Goal: Task Accomplishment & Management: Use online tool/utility

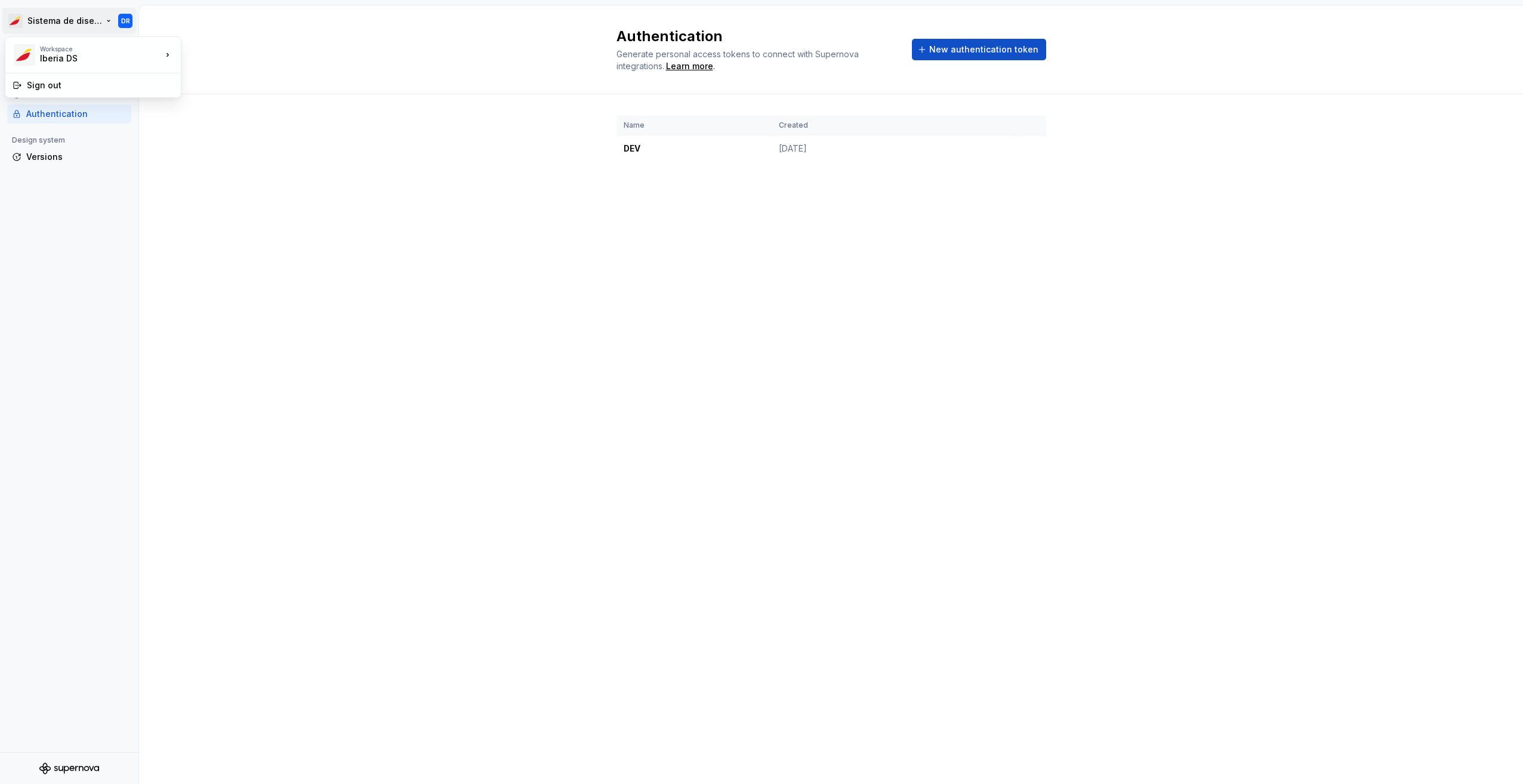
click at [82, 32] on html "Sistema de diseño Iberia DR Back Account Profile Authentication Design system V…" at bounding box center [762, 392] width 1523 height 784
click at [214, 68] on div "test" at bounding box center [239, 72] width 78 height 12
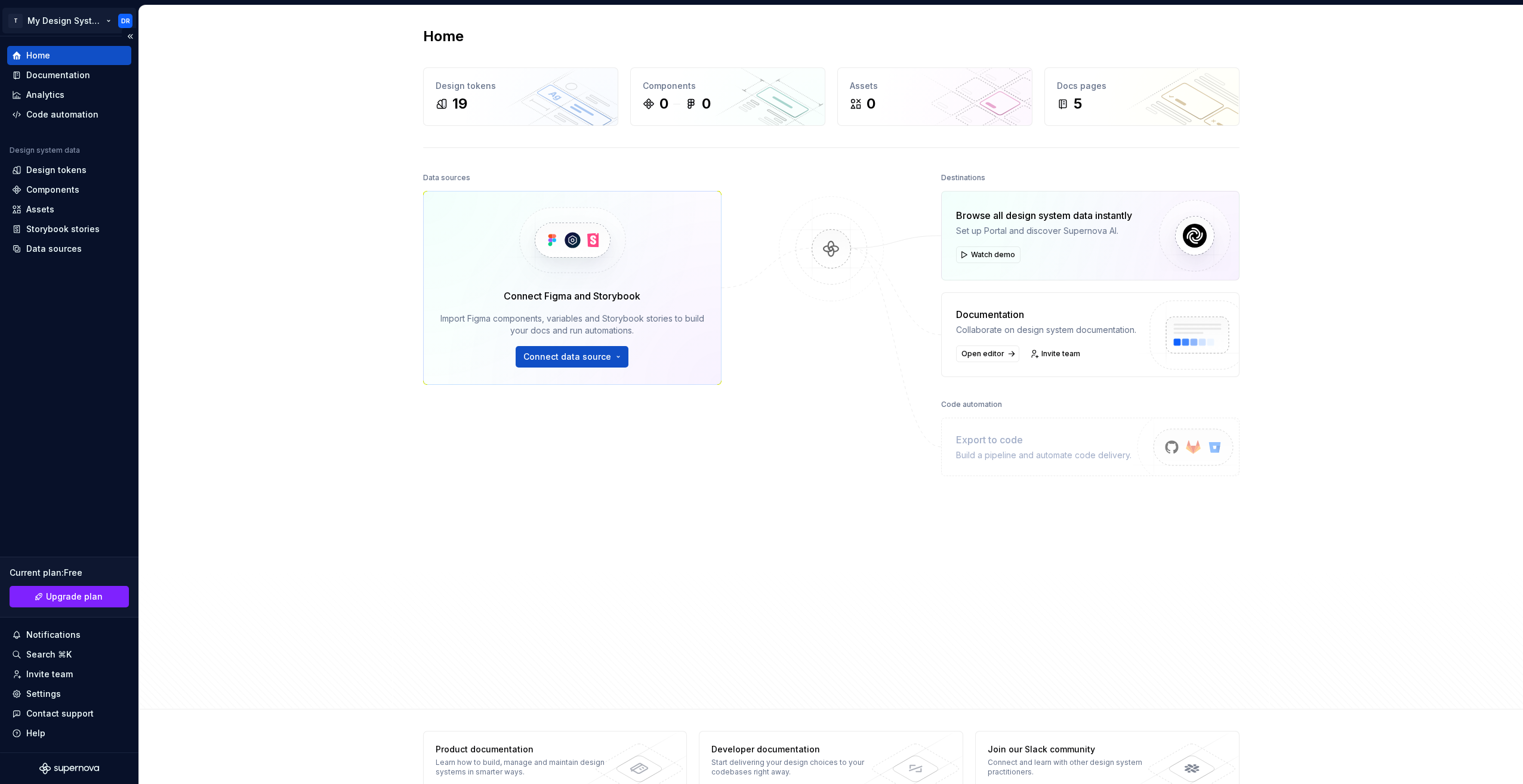
click at [72, 25] on html "T My Design System DR Home Documentation Analytics Code automation Design syste…" at bounding box center [762, 392] width 1523 height 784
click at [305, 178] on html "T My Design System DR Home Documentation Analytics Code automation Design syste…" at bounding box center [762, 392] width 1523 height 784
click at [61, 169] on div "Design tokens" at bounding box center [56, 170] width 61 height 12
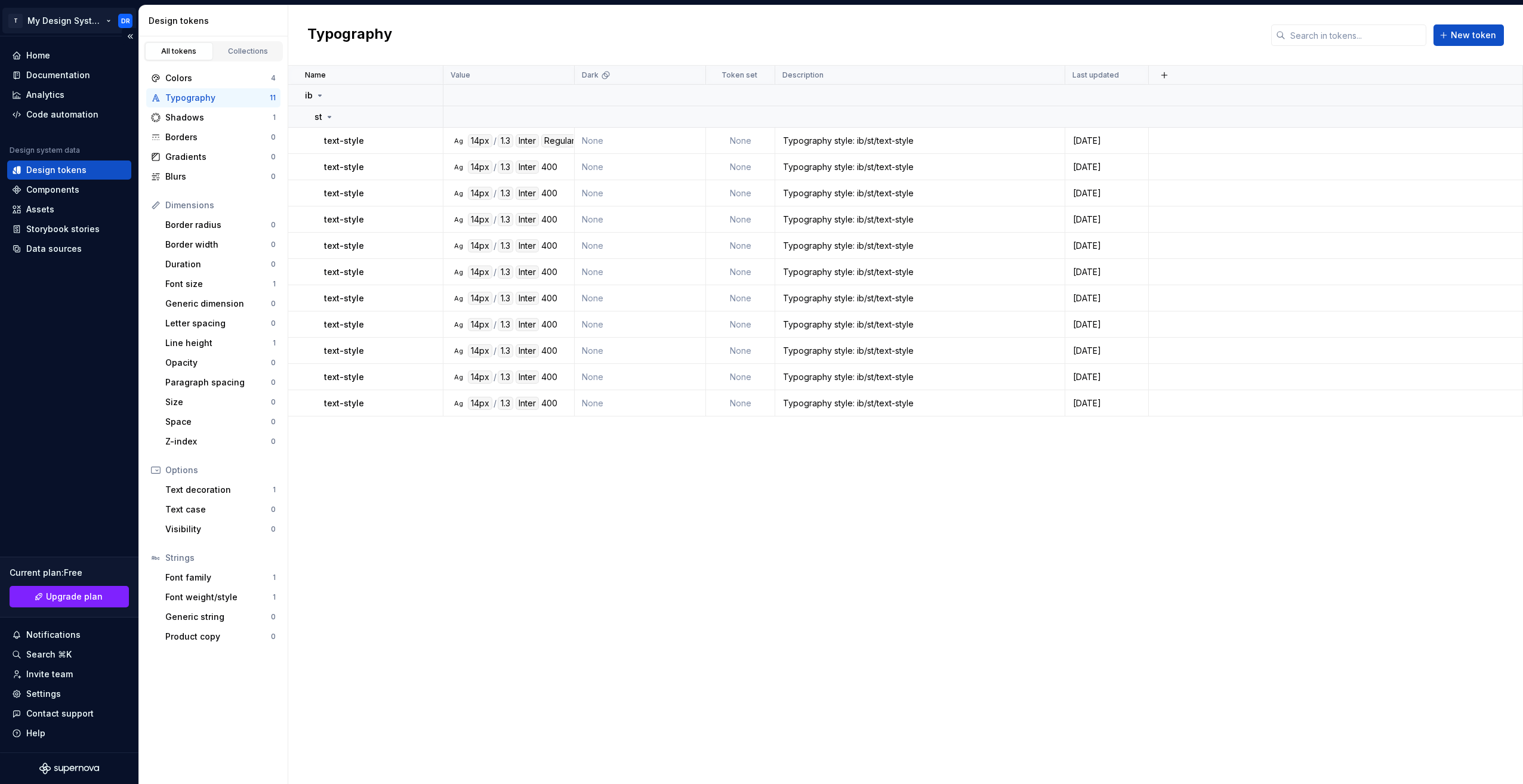
click at [124, 17] on html "T My Design System DR Home Documentation Analytics Code automation Design syste…" at bounding box center [762, 392] width 1523 height 784
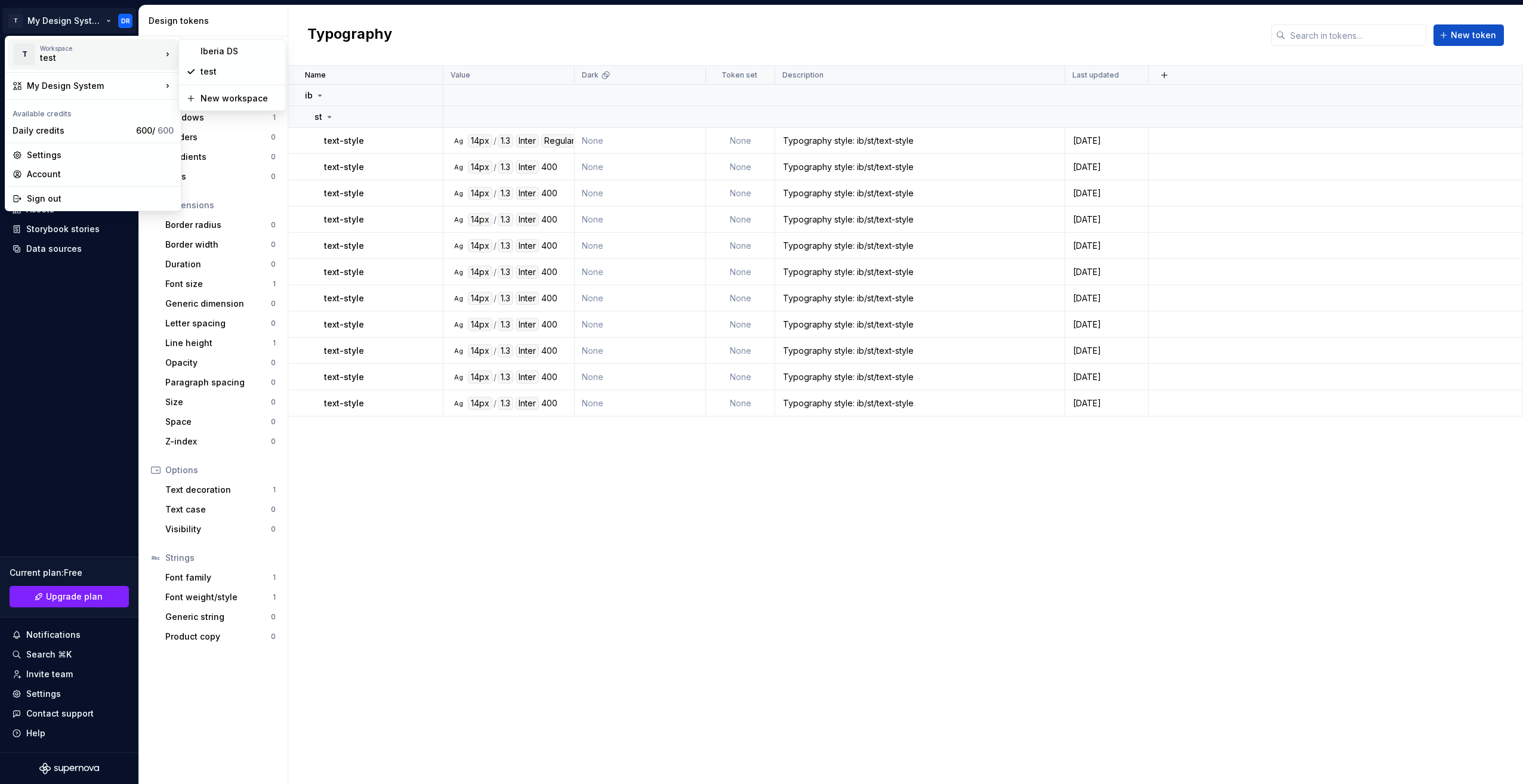
click at [480, 607] on html "T My Design System DR Home Documentation Analytics Code automation Design syste…" at bounding box center [762, 392] width 1523 height 784
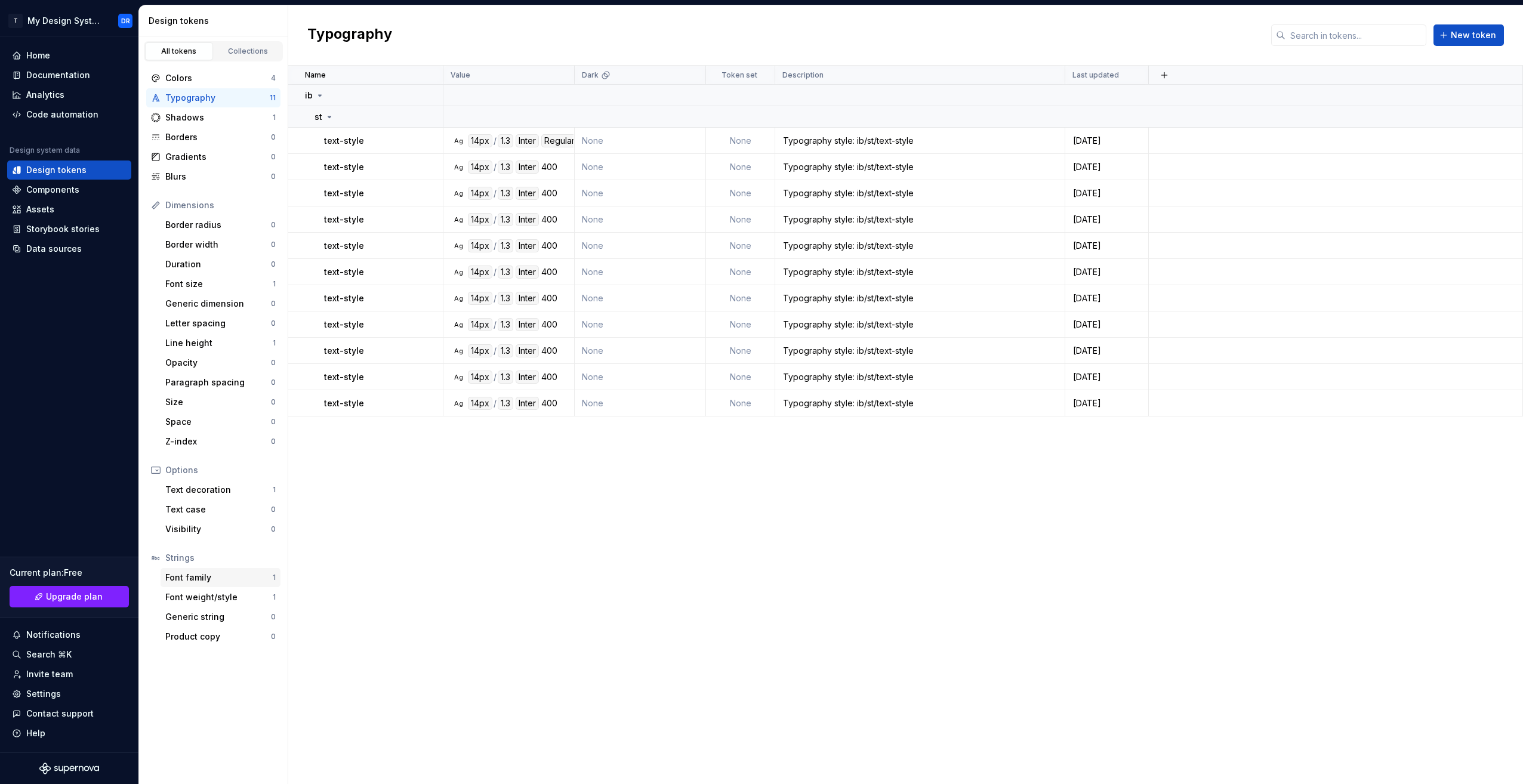
click at [229, 581] on div "Font family" at bounding box center [219, 578] width 108 height 12
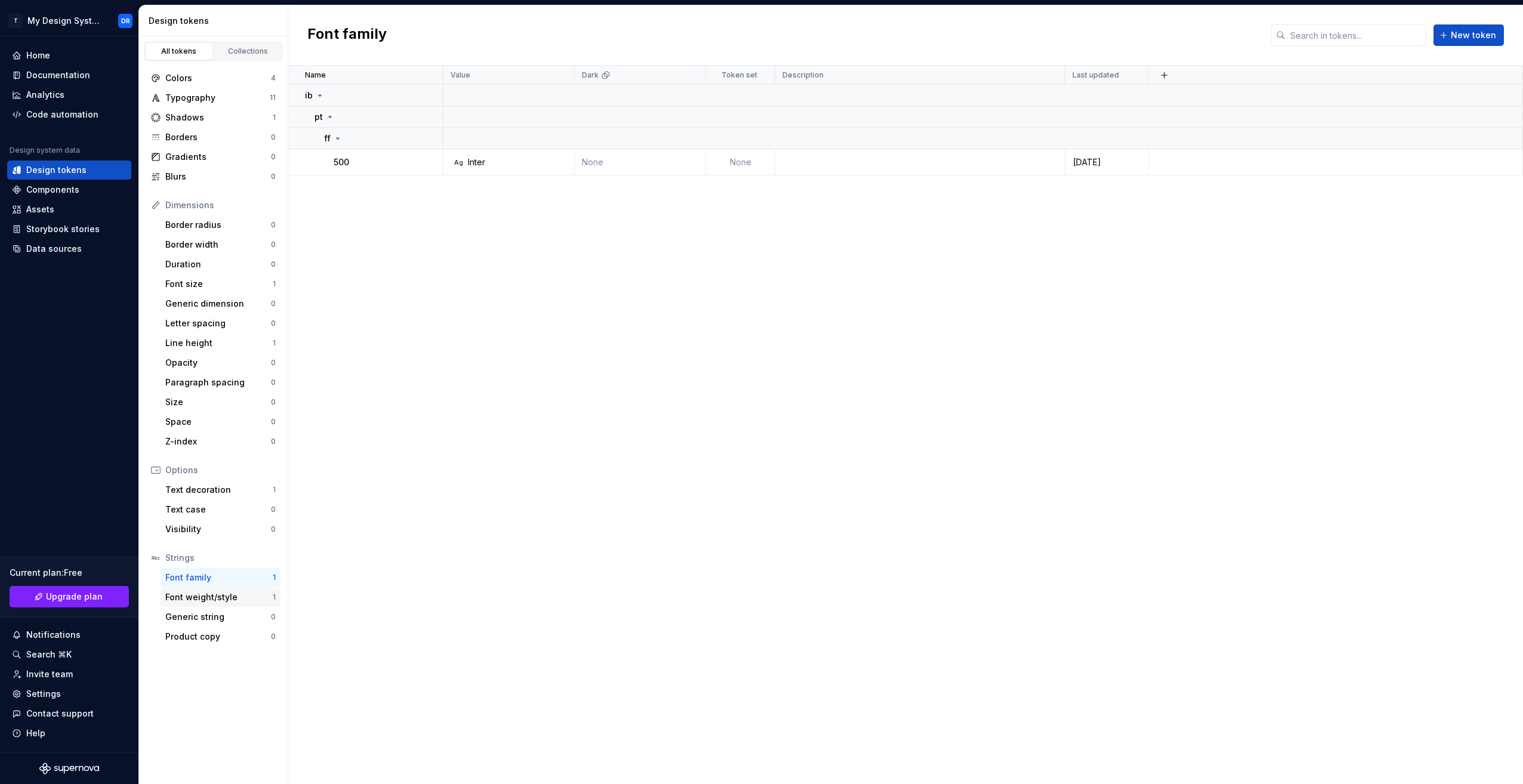
click at [237, 596] on div "Font weight/style" at bounding box center [219, 597] width 108 height 12
click at [219, 585] on div "Font family 1" at bounding box center [220, 577] width 120 height 19
click at [231, 495] on div "Text decoration" at bounding box center [219, 490] width 108 height 12
click at [497, 162] on div "None" at bounding box center [512, 162] width 122 height 12
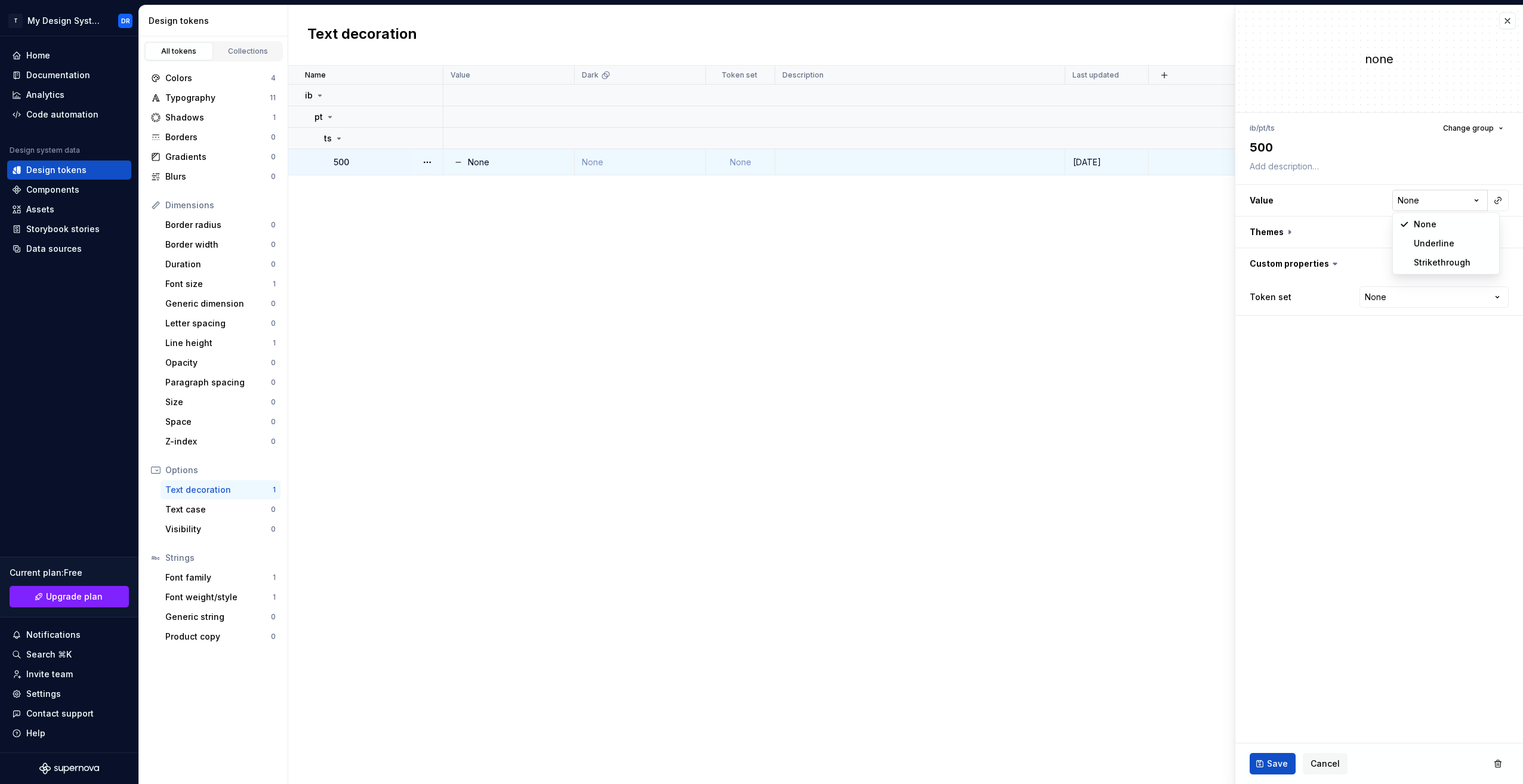
click at [1465, 201] on html "**********" at bounding box center [762, 392] width 1523 height 784
type textarea "*"
